Goal: Information Seeking & Learning: Understand process/instructions

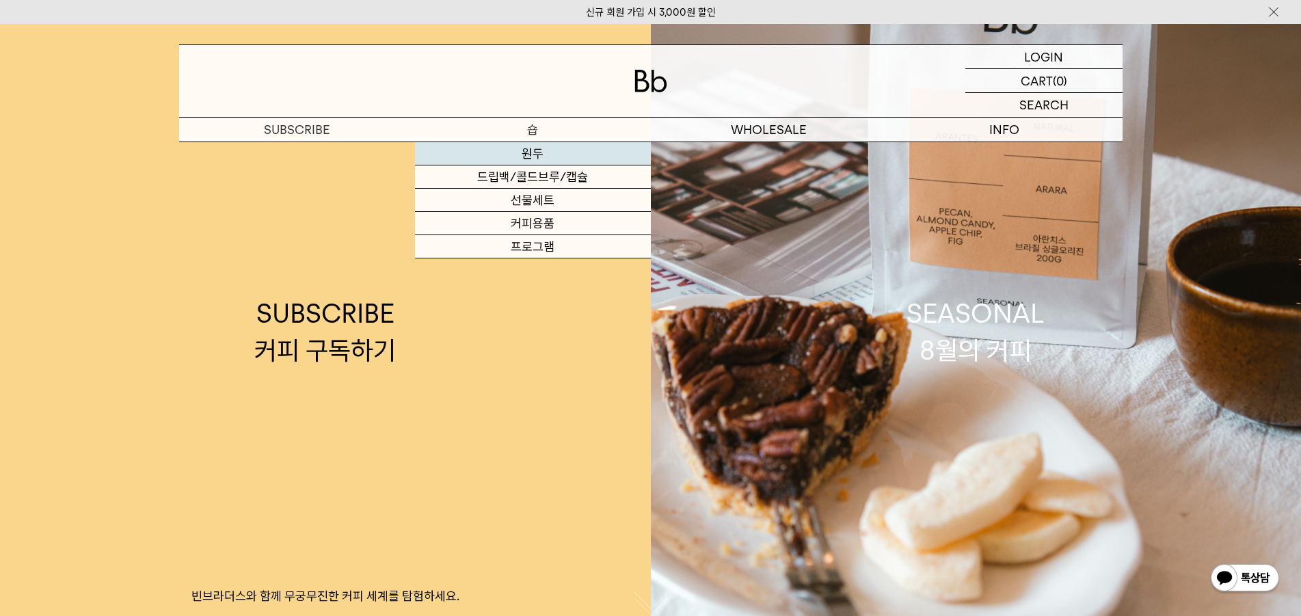
click at [532, 157] on link "원두" at bounding box center [533, 153] width 236 height 23
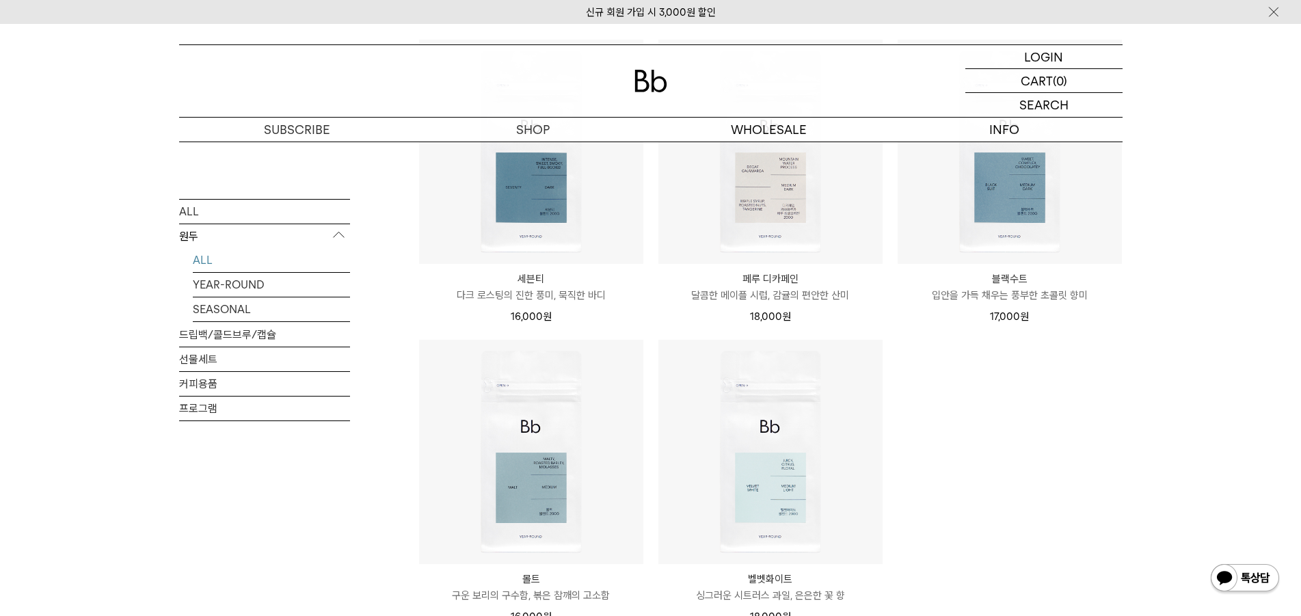
scroll to position [856, 0]
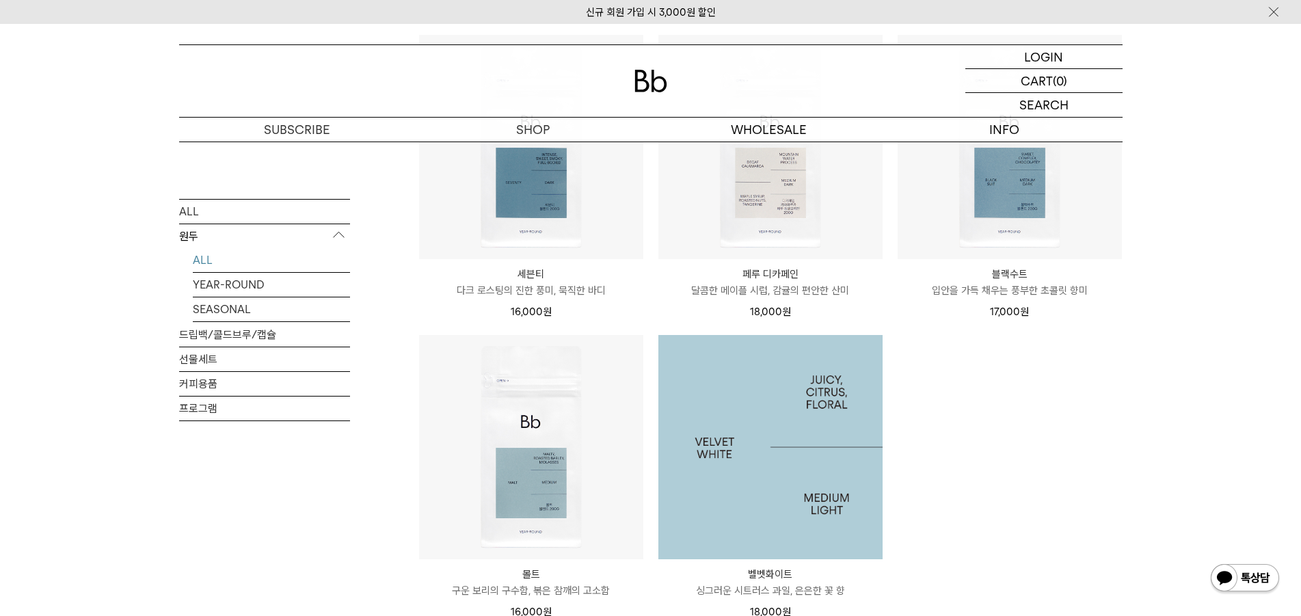
click at [745, 528] on img at bounding box center [770, 447] width 224 height 224
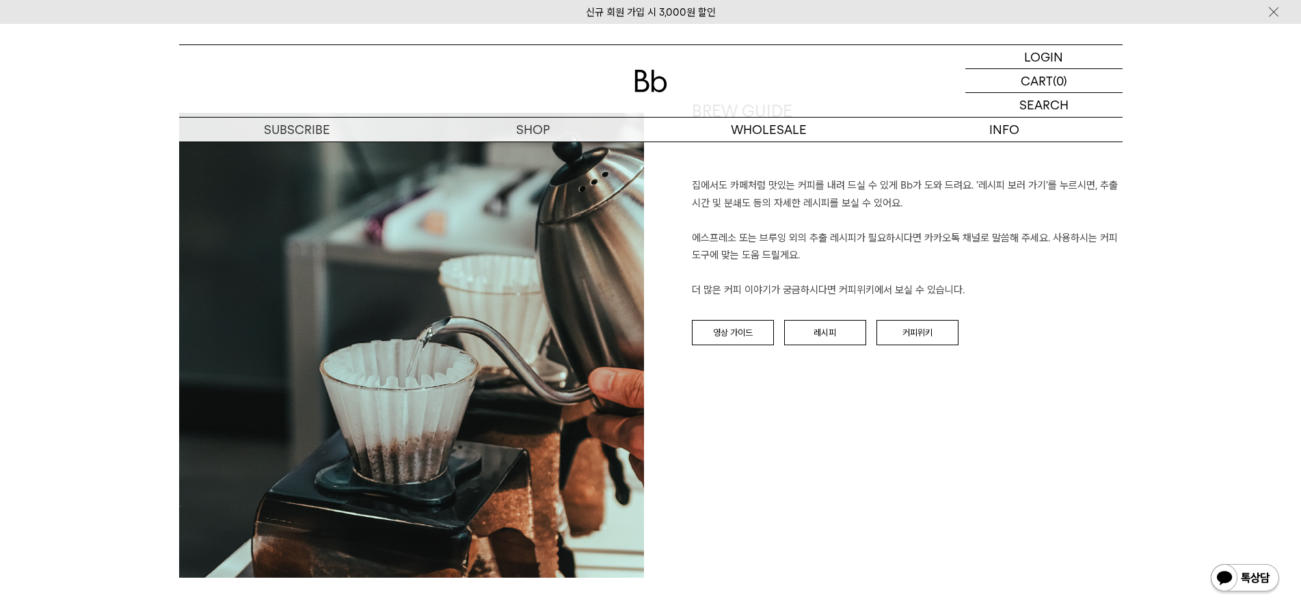
drag, startPoint x: 1306, startPoint y: 55, endPoint x: 1230, endPoint y: 345, distance: 299.6
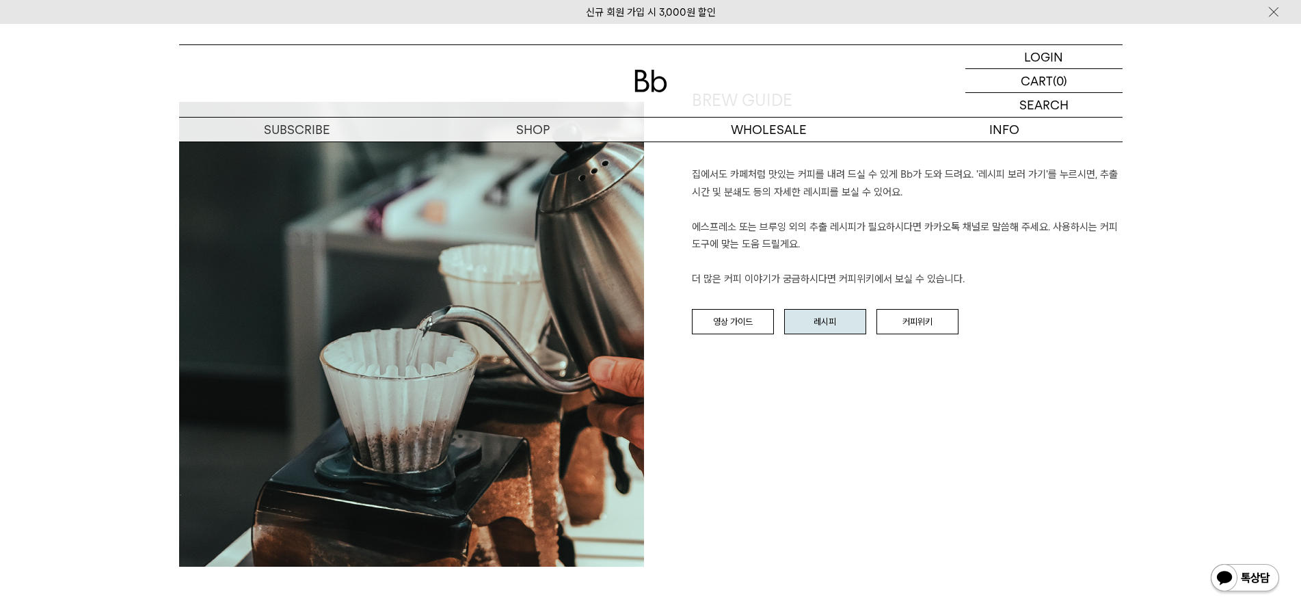
click at [826, 311] on link "레시피" at bounding box center [825, 322] width 82 height 26
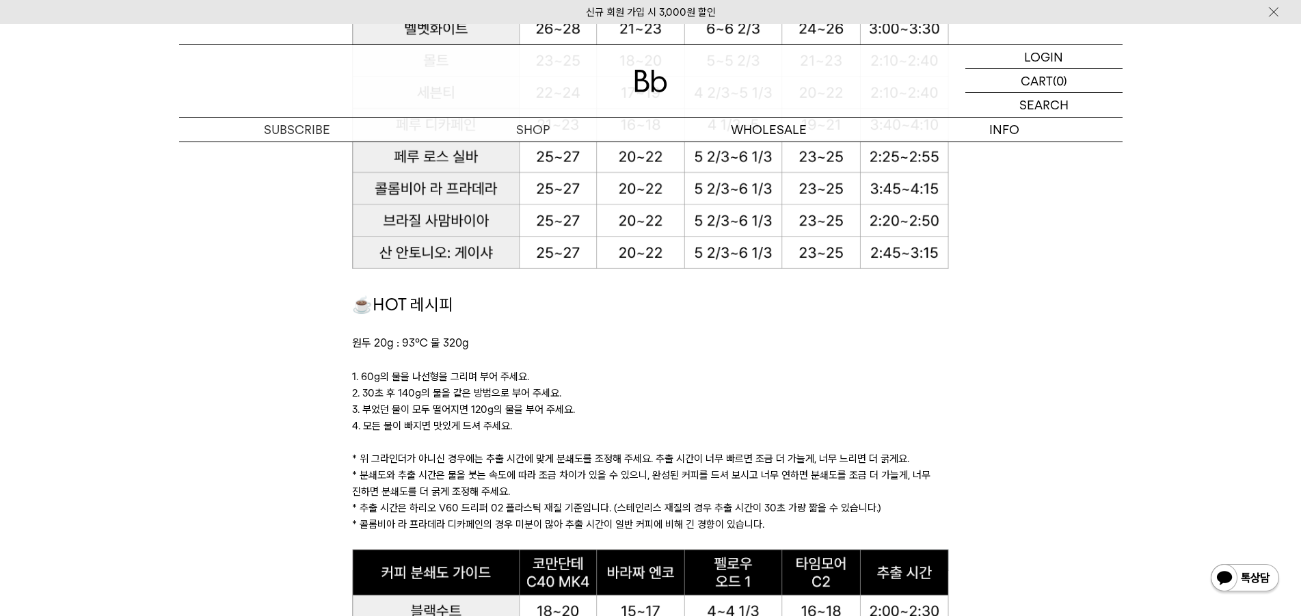
scroll to position [1122, 0]
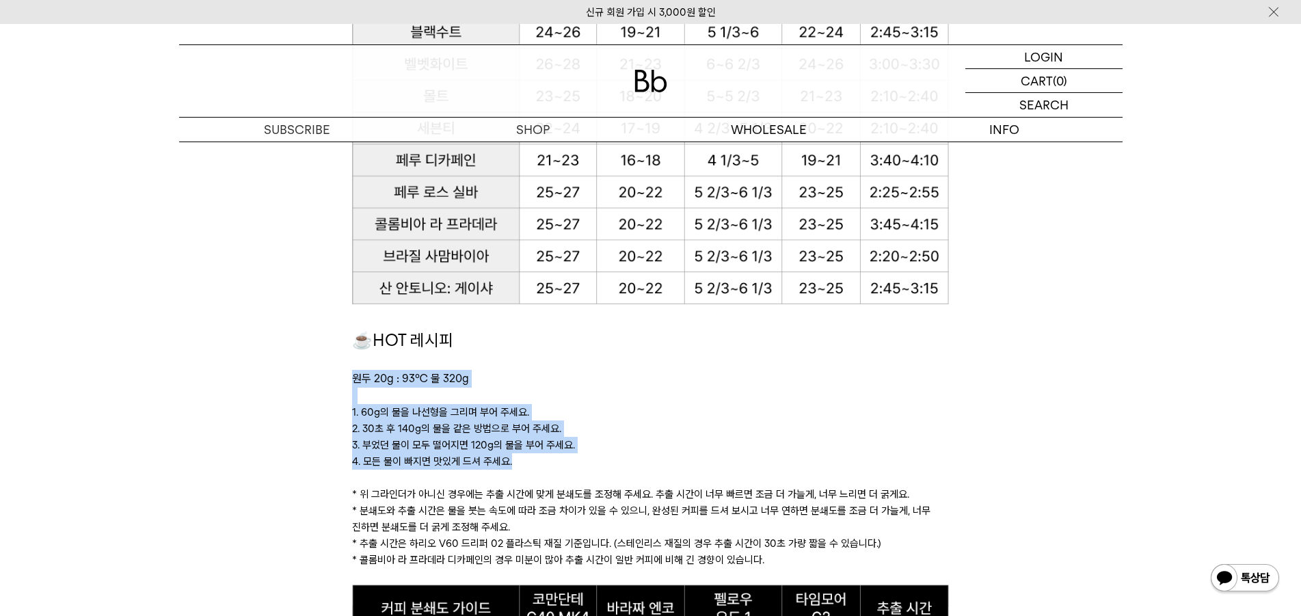
drag, startPoint x: 342, startPoint y: 372, endPoint x: 525, endPoint y: 455, distance: 201.3
click at [526, 463] on p "4. 모든 물이 빠지면 맛있게 드셔 주세요." at bounding box center [650, 461] width 597 height 16
drag, startPoint x: 526, startPoint y: 460, endPoint x: 321, endPoint y: 414, distance: 210.1
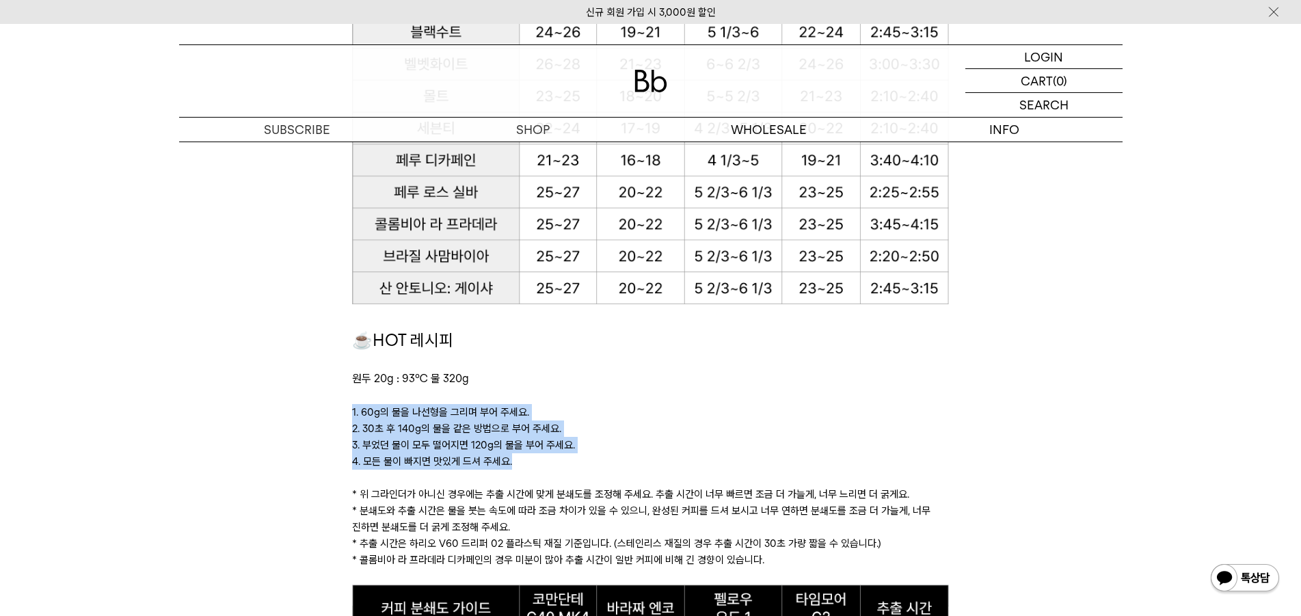
drag, startPoint x: 336, startPoint y: 413, endPoint x: 569, endPoint y: 470, distance: 239.9
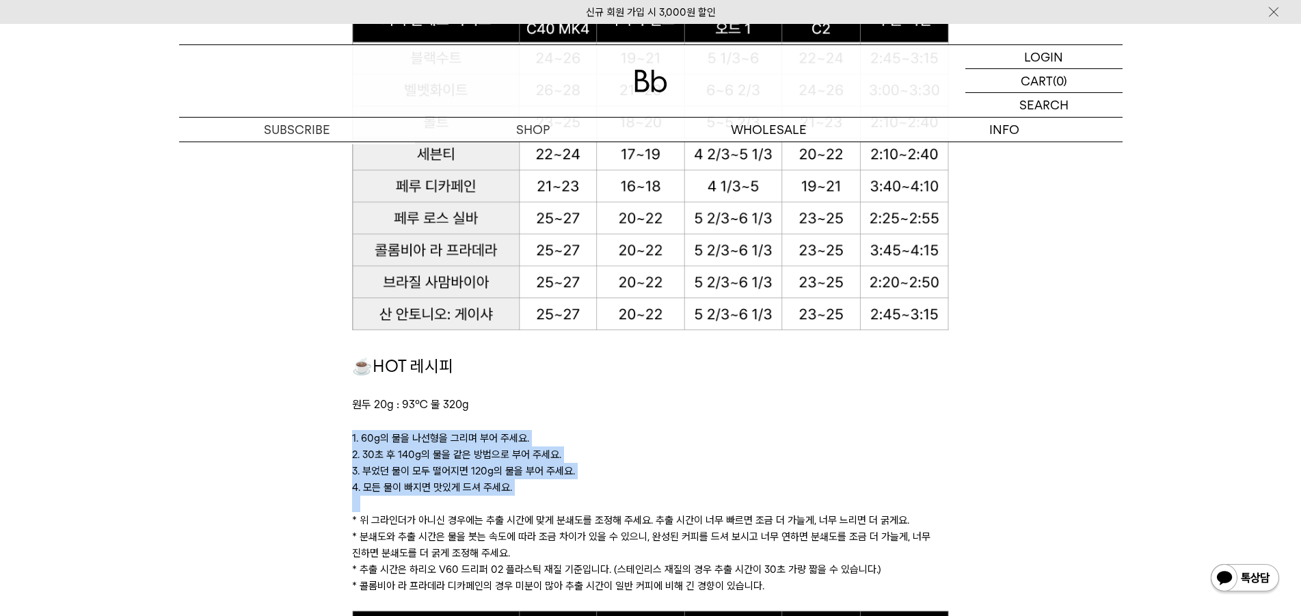
scroll to position [1054, 0]
